Goal: Find contact information: Find contact information

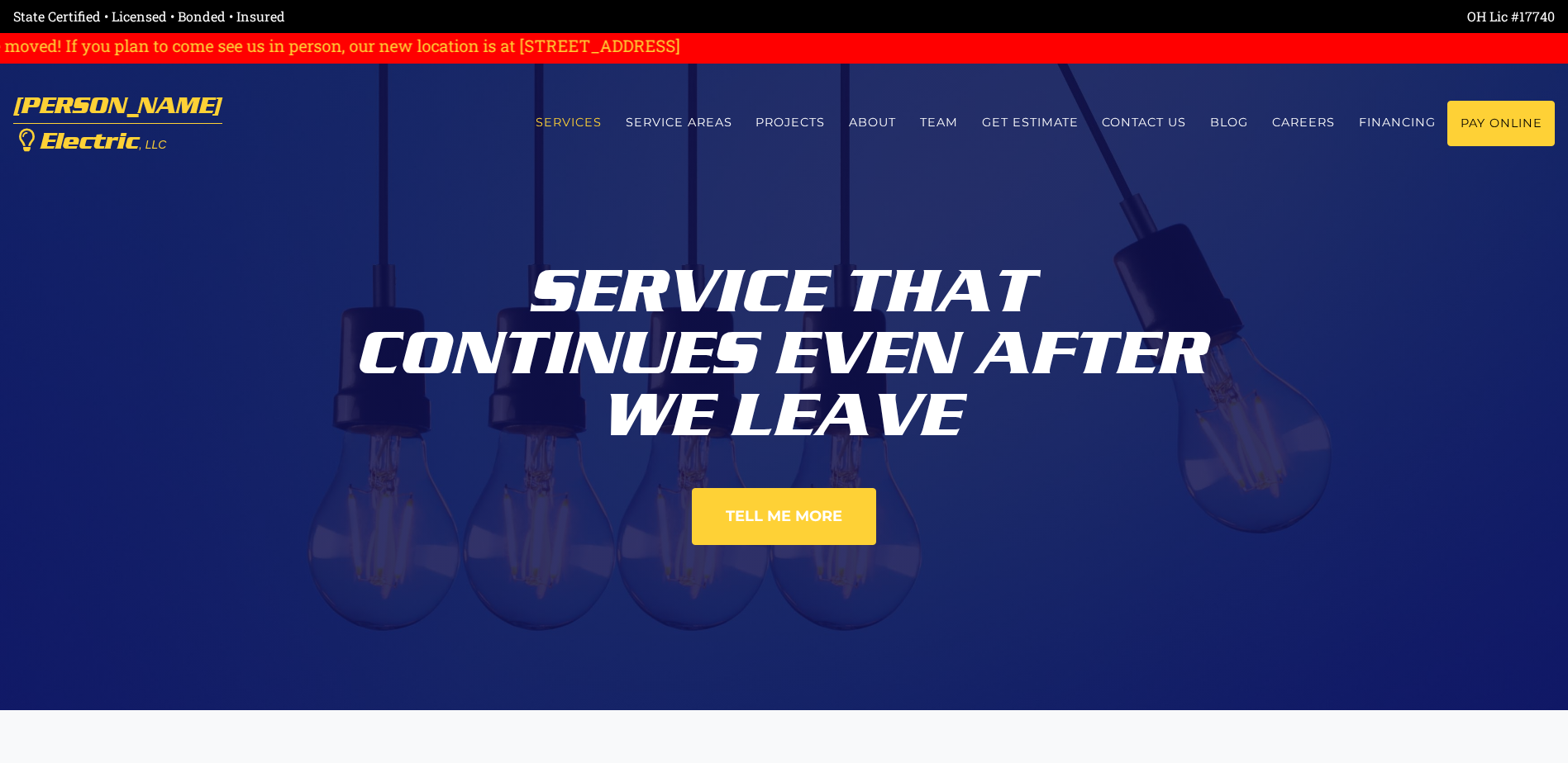
click at [531, 118] on link "Services" at bounding box center [568, 122] width 90 height 44
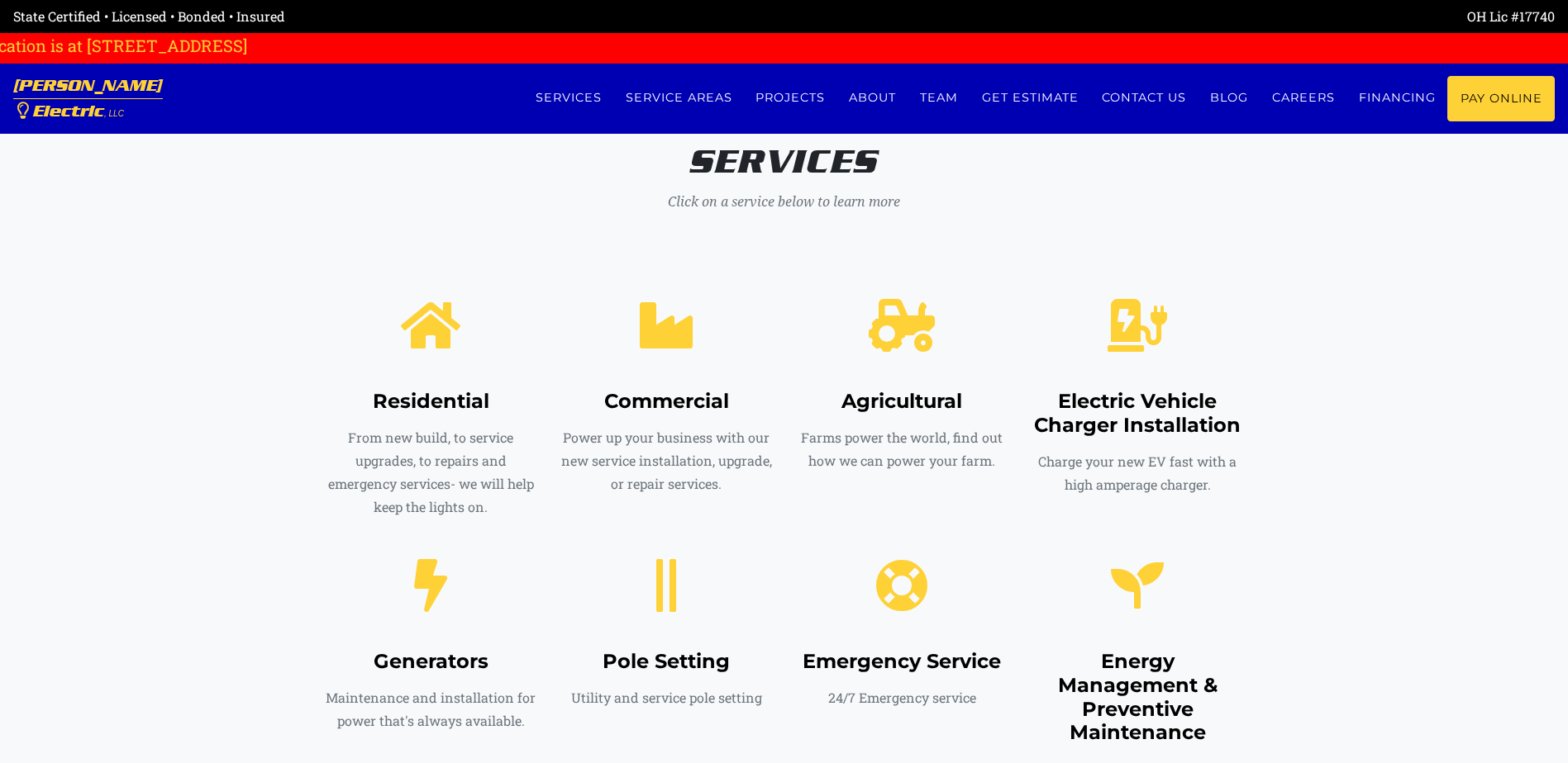
scroll to position [711, 0]
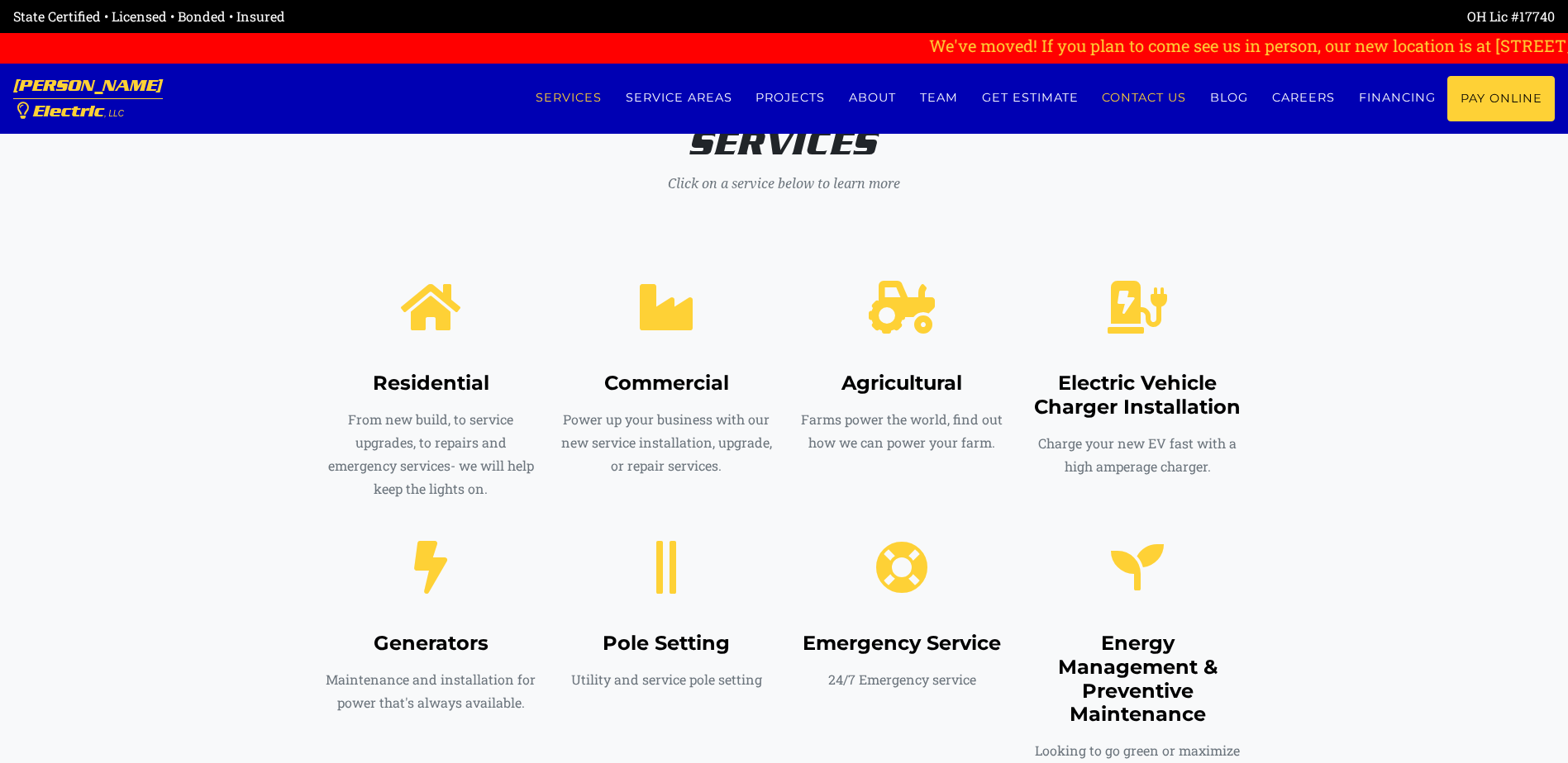
click at [1141, 87] on link "Contact us" at bounding box center [1144, 98] width 109 height 44
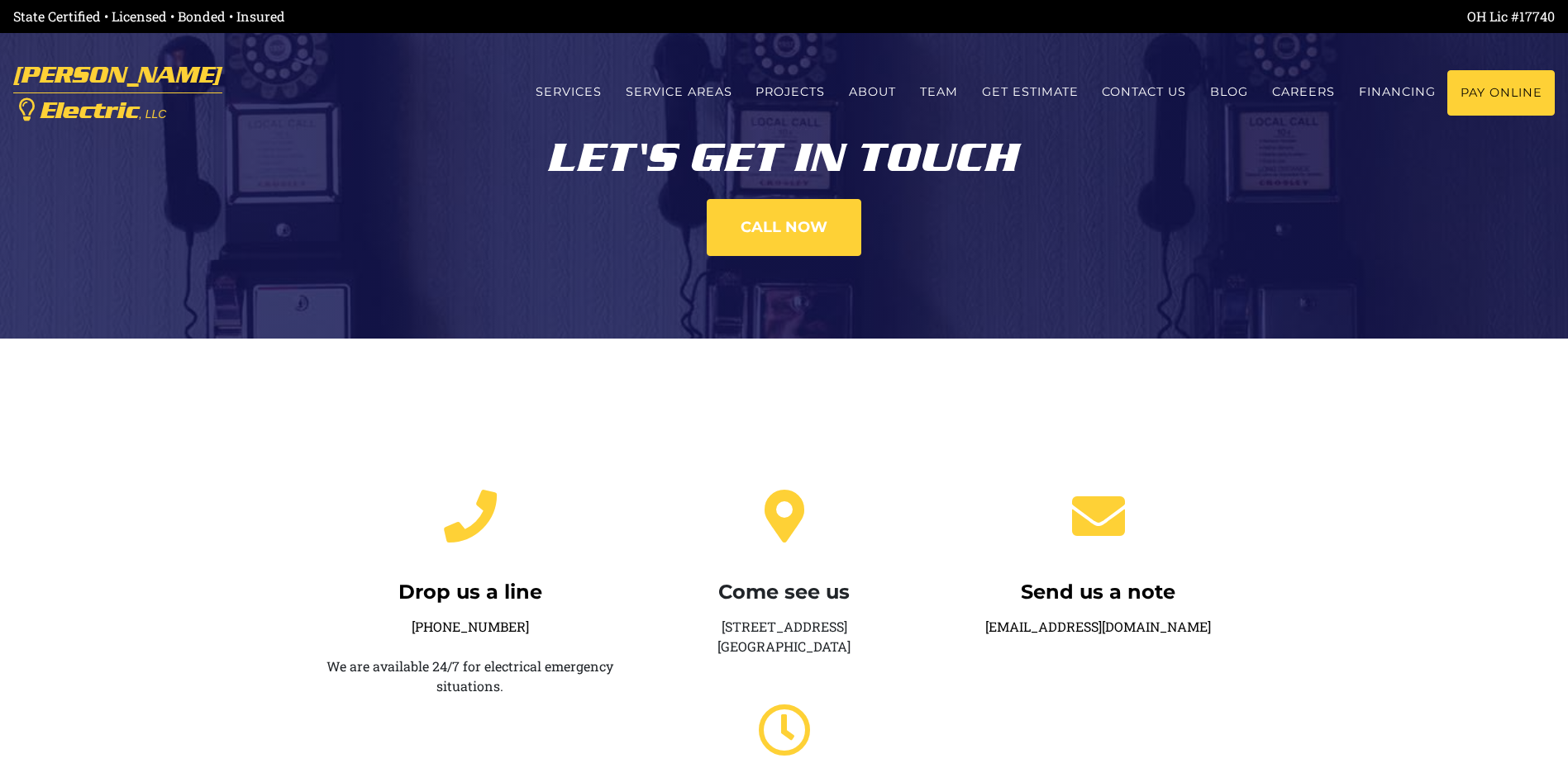
click at [1486, 393] on section "Drop us a line 1-937-642-3617 We are available 24/7 for electrical emergency si…" at bounding box center [784, 697] width 1568 height 717
